Goal: Information Seeking & Learning: Compare options

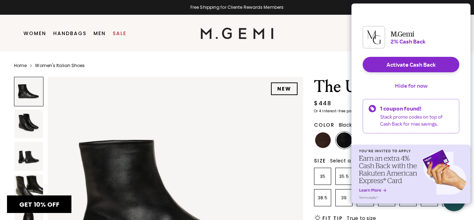
click at [407, 93] on button "Hide for now" at bounding box center [411, 85] width 44 height 15
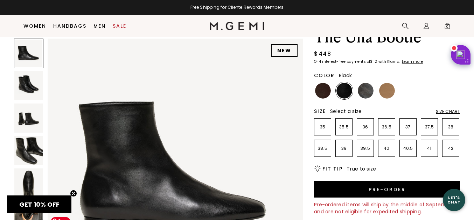
scroll to position [34, 0]
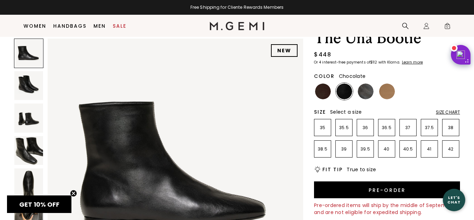
click at [325, 94] on img at bounding box center [323, 91] width 16 height 16
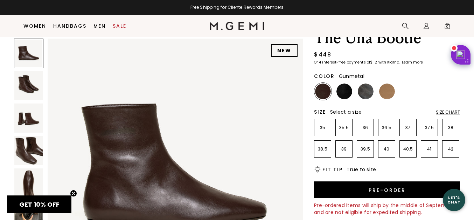
click at [369, 91] on img at bounding box center [366, 91] width 16 height 16
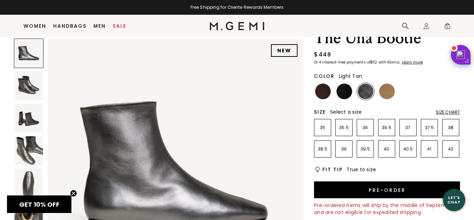
click at [392, 90] on img at bounding box center [387, 91] width 16 height 16
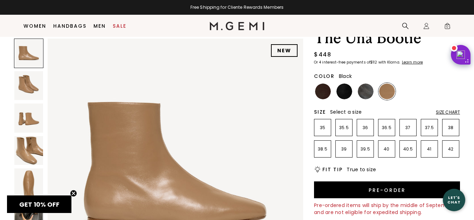
click at [347, 92] on img at bounding box center [345, 91] width 16 height 16
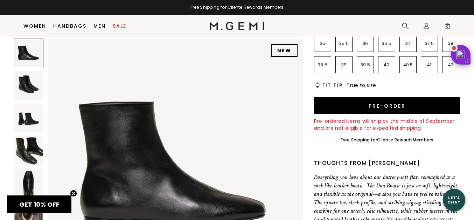
scroll to position [118, 0]
